Goal: Task Accomplishment & Management: Manage account settings

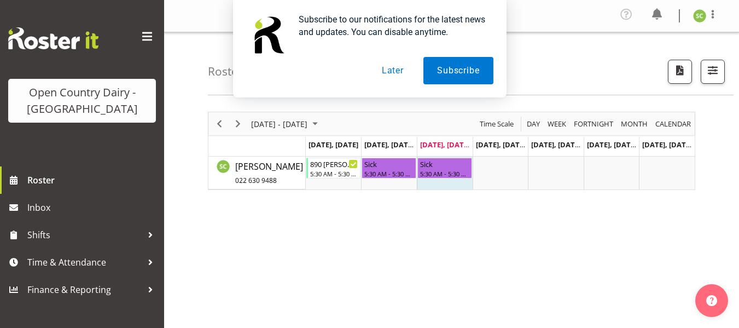
click at [405, 69] on button "Later" at bounding box center [392, 70] width 49 height 27
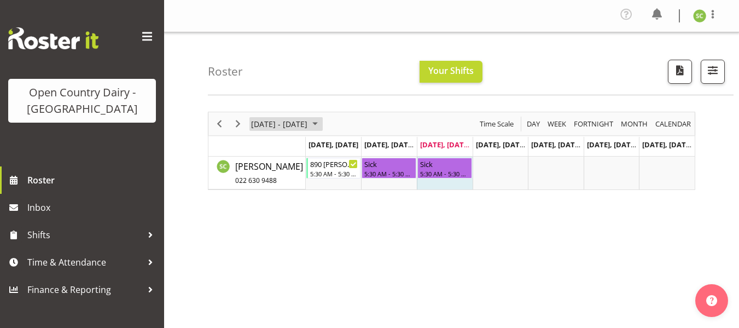
click at [322, 125] on span "September 08 - 14, 2025" at bounding box center [315, 124] width 13 height 14
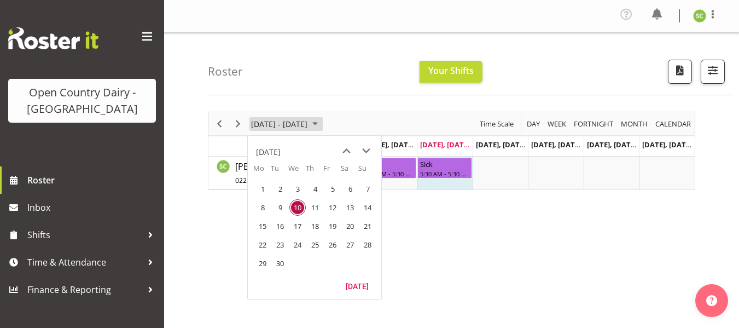
click at [322, 125] on span "September 08 - 14, 2025" at bounding box center [315, 124] width 13 height 14
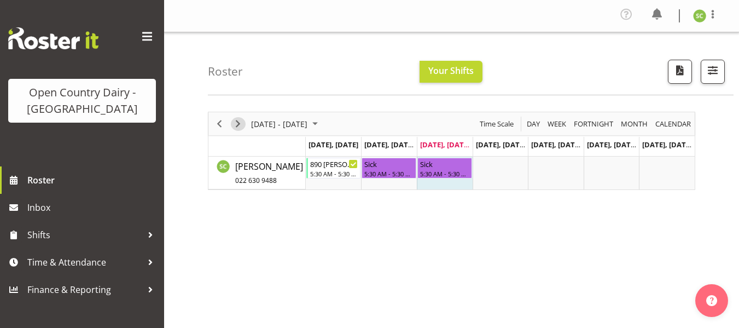
click at [242, 123] on span "Next" at bounding box center [237, 124] width 13 height 14
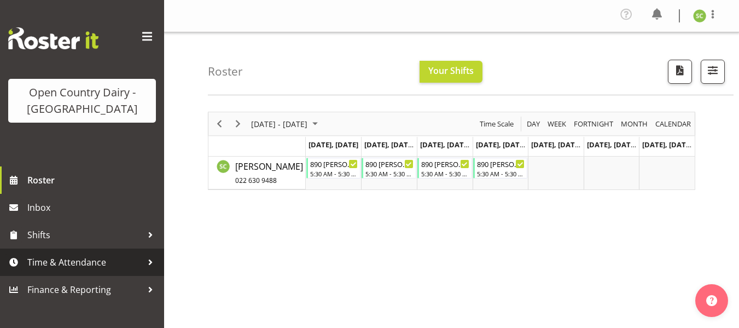
click at [120, 260] on span "Time & Attendance" at bounding box center [84, 262] width 115 height 16
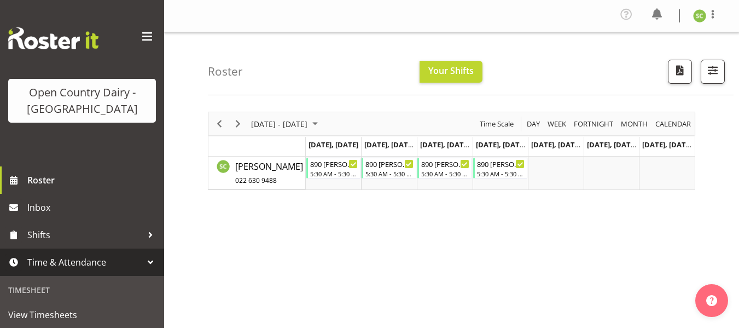
scroll to position [267, 0]
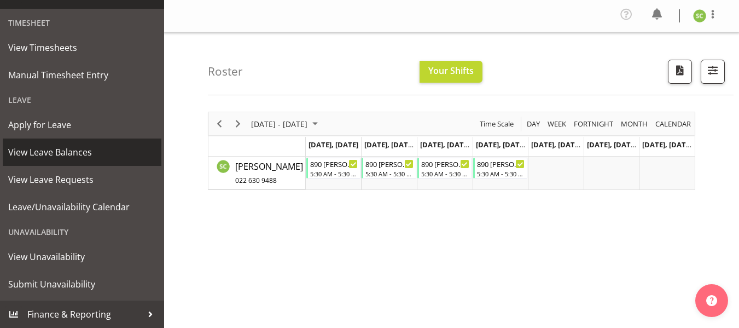
click at [76, 157] on span "View Leave Balances" at bounding box center [82, 152] width 148 height 16
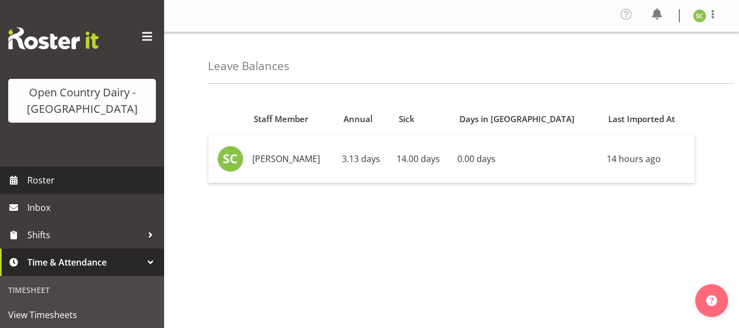
click at [42, 184] on span "Roster" at bounding box center [92, 180] width 131 height 16
